Goal: Information Seeking & Learning: Learn about a topic

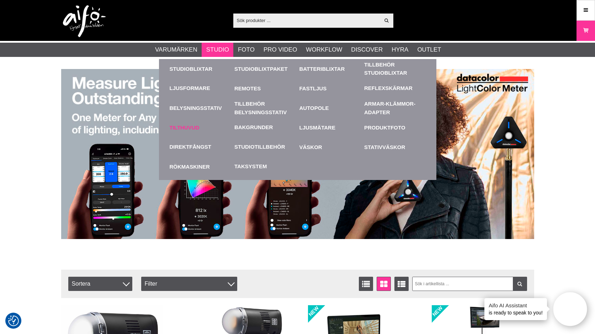
click at [183, 125] on link "Tilthuvud" at bounding box center [201, 128] width 62 height 20
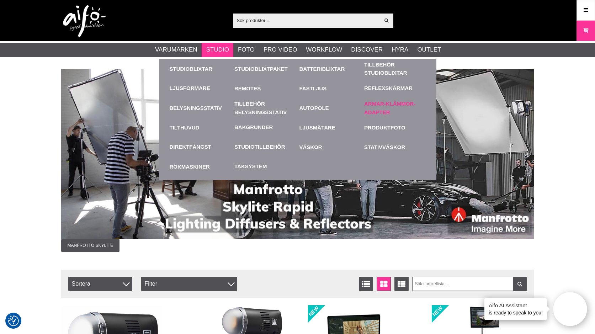
click at [379, 111] on link "Armar-Klämmor-Adapter" at bounding box center [395, 108] width 62 height 20
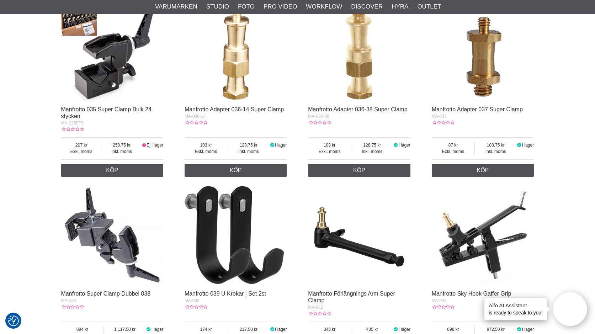
scroll to position [1173, 0]
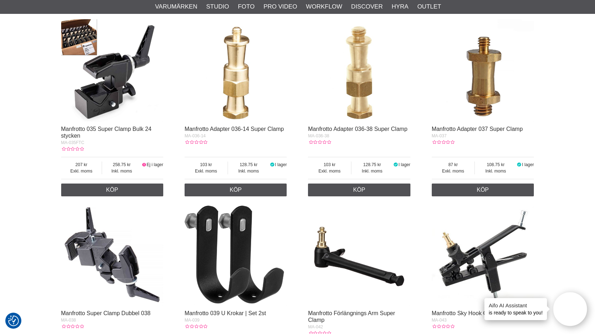
click at [96, 92] on img at bounding box center [112, 70] width 102 height 102
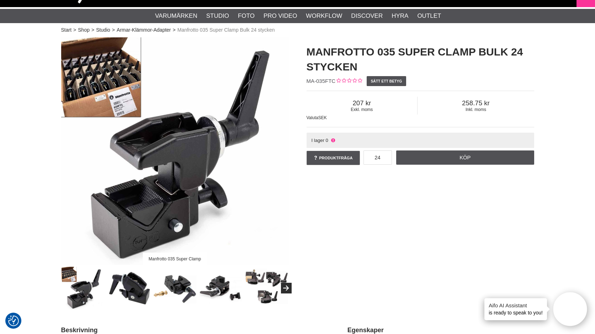
scroll to position [36, 0]
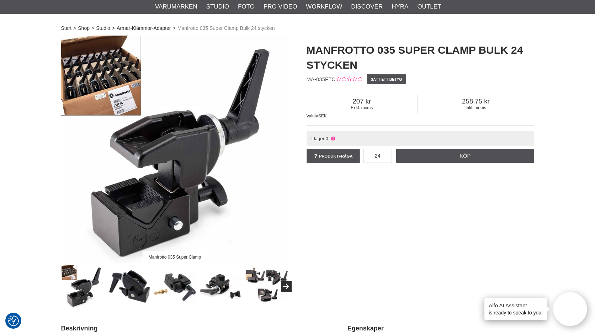
click at [259, 282] on img at bounding box center [266, 286] width 43 height 43
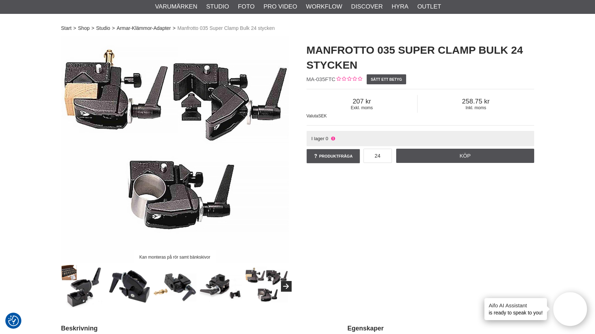
click at [177, 283] on img at bounding box center [174, 286] width 43 height 43
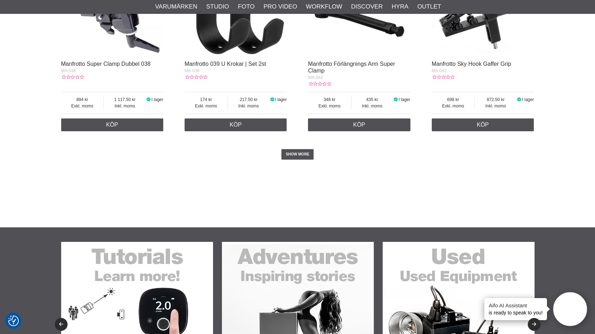
scroll to position [1419, 0]
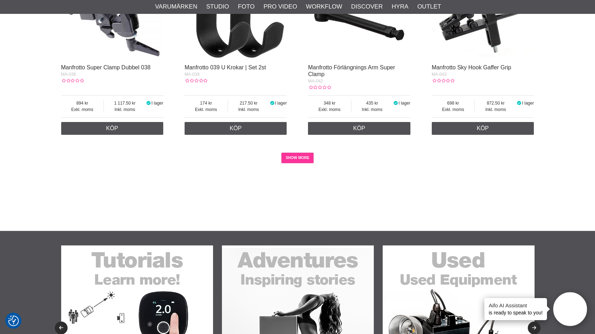
click at [310, 153] on link "SHOW MORE" at bounding box center [297, 158] width 32 height 11
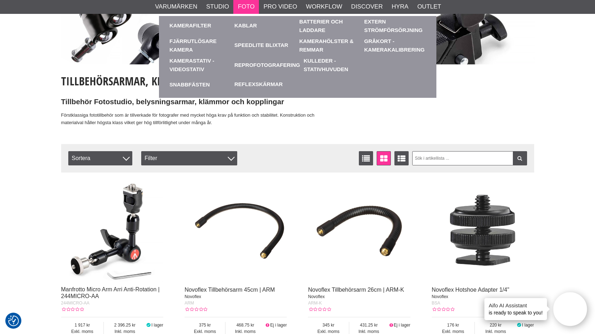
scroll to position [0, 0]
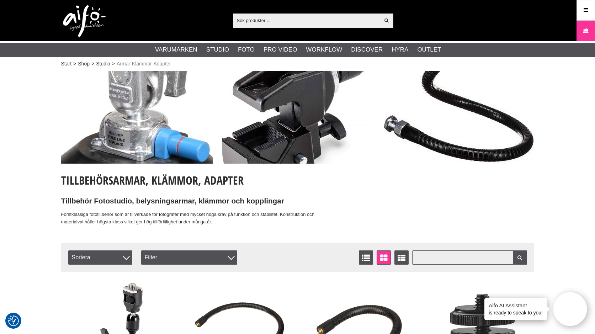
click at [452, 256] on input "text" at bounding box center [469, 257] width 115 height 14
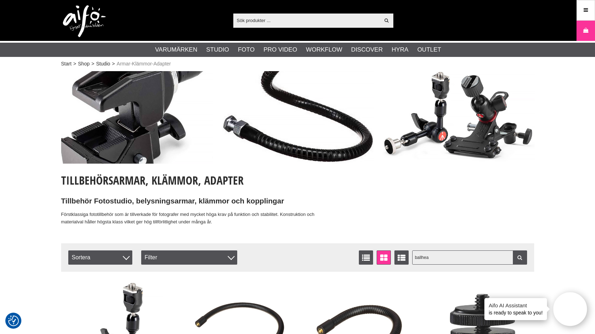
type input "ballhead"
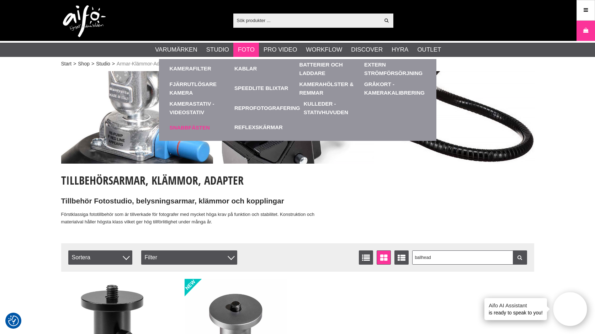
click at [191, 122] on link "Snabbfästen" at bounding box center [201, 128] width 62 height 20
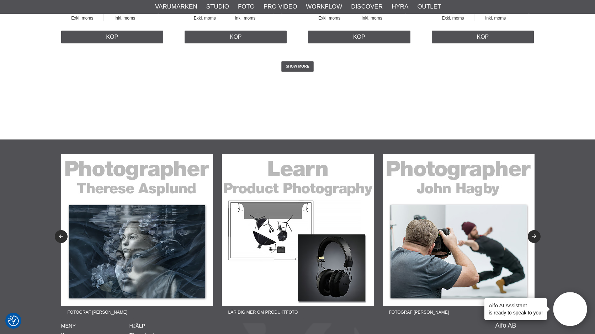
scroll to position [1813, 0]
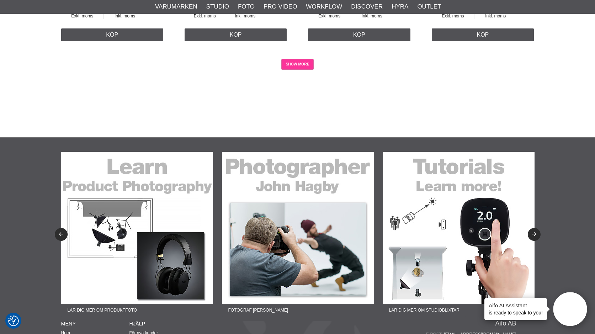
click at [305, 67] on link "SHOW MORE" at bounding box center [297, 64] width 32 height 11
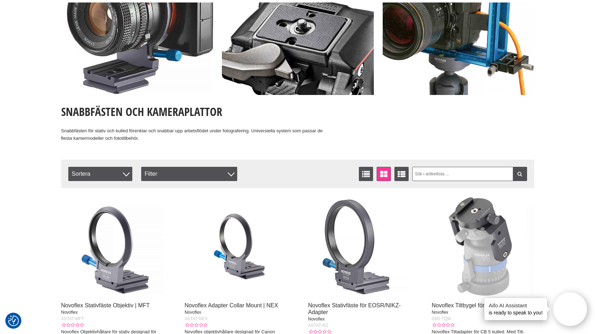
scroll to position [0, 0]
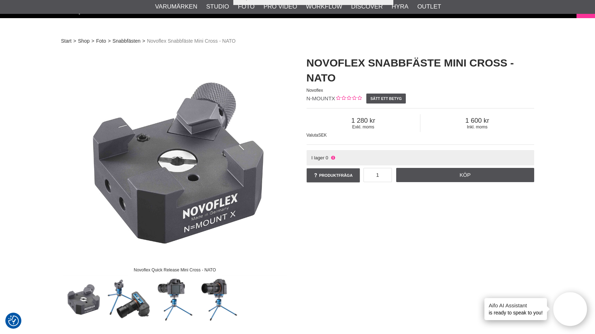
scroll to position [71, 0]
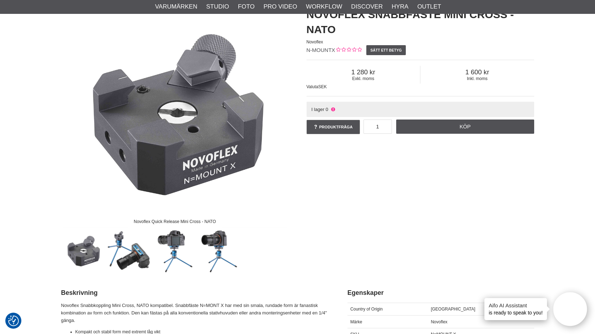
click at [114, 240] on img at bounding box center [128, 250] width 43 height 43
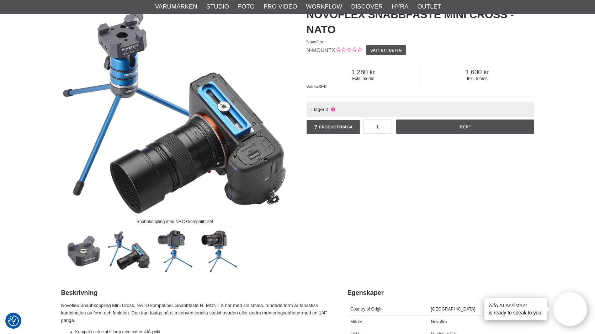
click at [130, 252] on img at bounding box center [128, 250] width 43 height 43
click at [176, 241] on img at bounding box center [174, 250] width 43 height 43
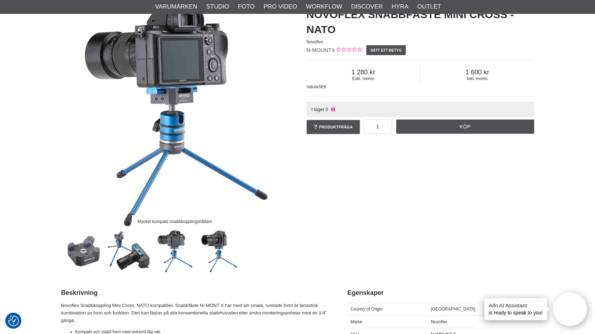
click at [216, 243] on img at bounding box center [220, 250] width 43 height 43
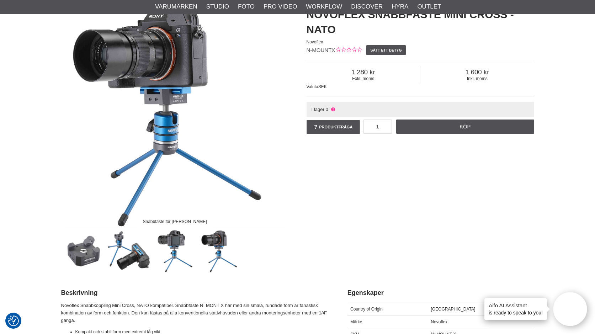
click at [92, 254] on img at bounding box center [83, 250] width 43 height 43
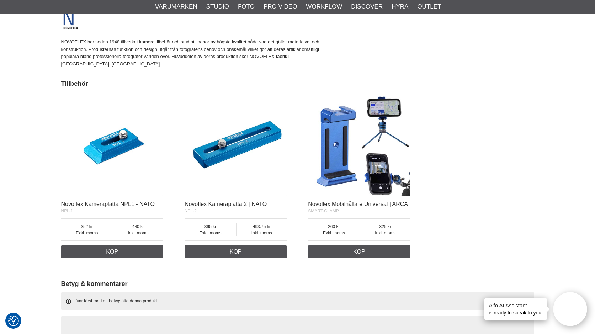
scroll to position [356, 0]
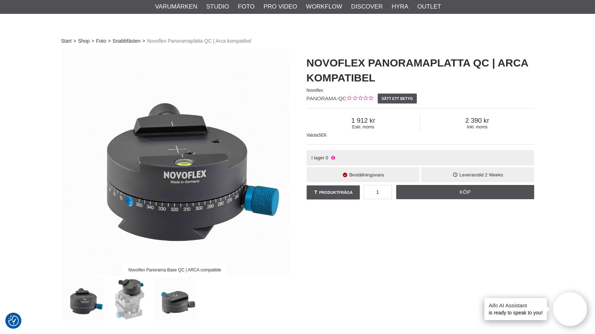
scroll to position [178, 0]
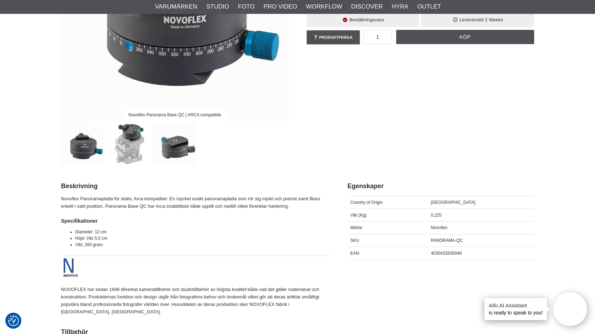
click at [126, 143] on img at bounding box center [128, 144] width 43 height 43
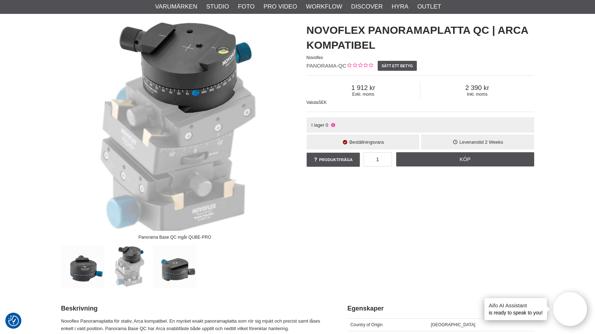
scroll to position [71, 0]
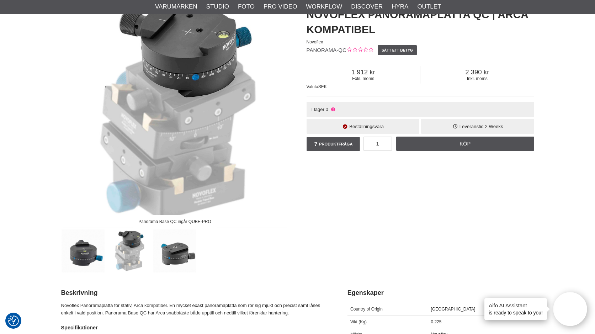
click at [177, 254] on img at bounding box center [174, 250] width 43 height 43
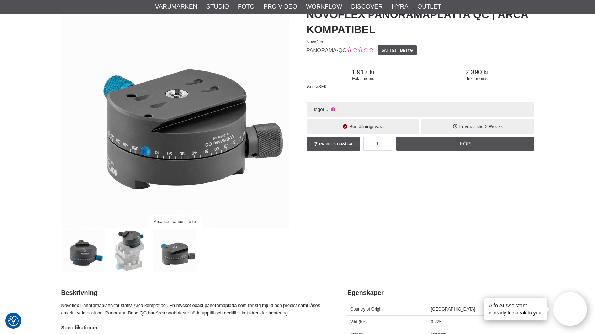
click at [95, 251] on img at bounding box center [83, 250] width 43 height 43
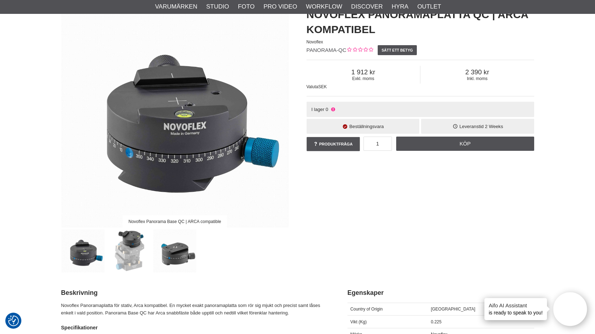
click at [122, 249] on img at bounding box center [128, 250] width 43 height 43
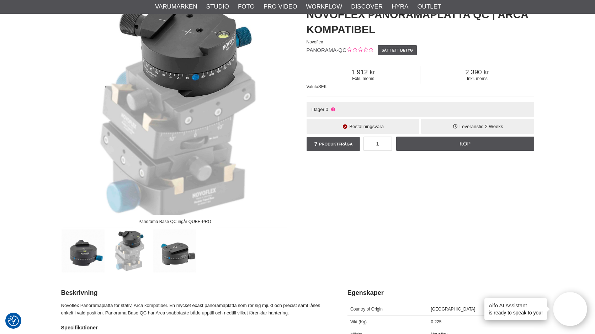
click at [159, 251] on img at bounding box center [174, 250] width 43 height 43
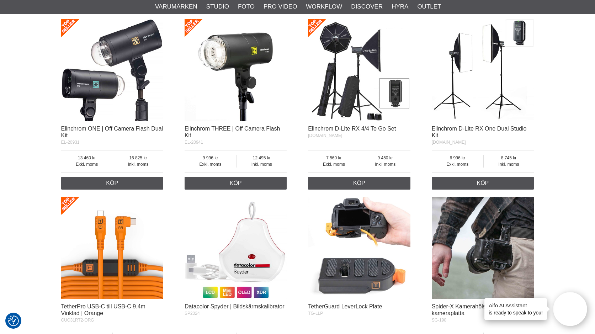
scroll to position [462, 0]
